Goal: Task Accomplishment & Management: Complete application form

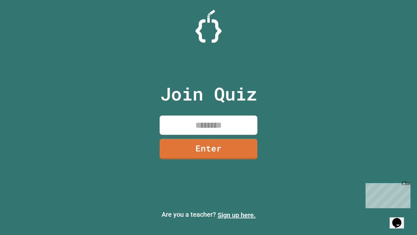
click at [237, 215] on link "Sign up here." at bounding box center [237, 215] width 38 height 8
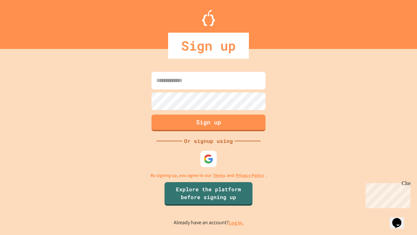
click at [237, 222] on link "Log in." at bounding box center [236, 222] width 15 height 7
